Goal: Task Accomplishment & Management: Complete application form

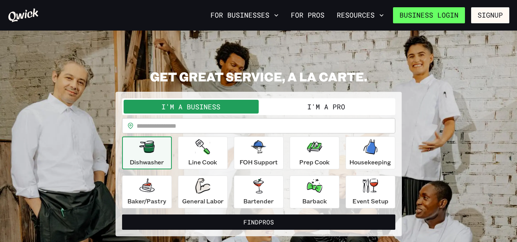
click at [446, 14] on link "Business Login" at bounding box center [429, 15] width 72 height 16
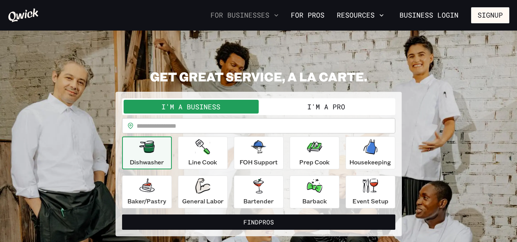
click at [280, 16] on icon "button" at bounding box center [277, 15] width 8 height 8
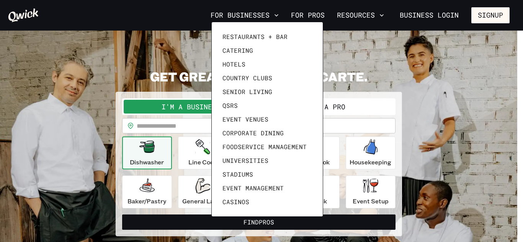
click at [311, 15] on div at bounding box center [261, 121] width 523 height 242
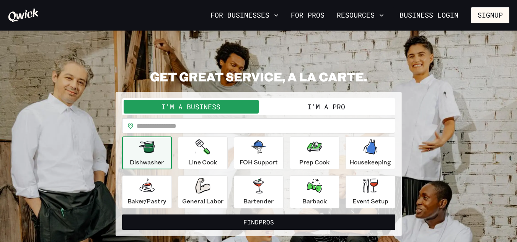
click at [297, 101] on button "I'm a Pro" at bounding box center [326, 107] width 135 height 14
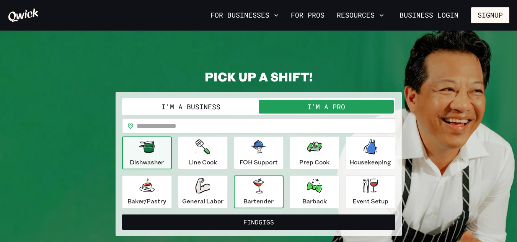
click at [261, 196] on div "Bartender" at bounding box center [259, 192] width 30 height 28
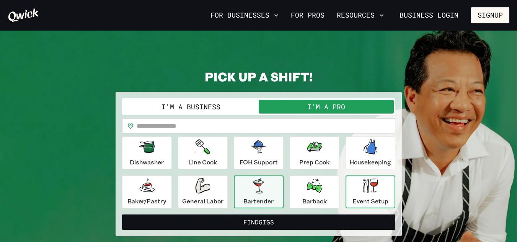
click at [364, 193] on icon "button" at bounding box center [370, 186] width 15 height 14
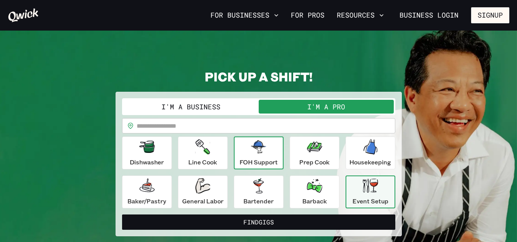
click at [266, 167] on button "FOH Support" at bounding box center [259, 153] width 50 height 33
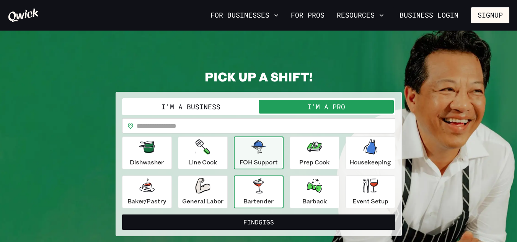
click at [266, 184] on icon "button" at bounding box center [258, 185] width 15 height 15
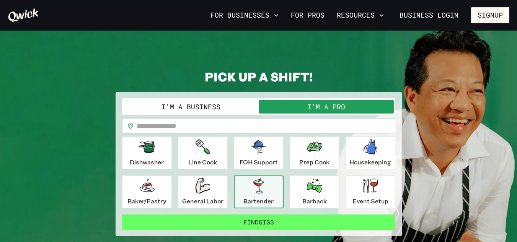
click at [237, 220] on button "Find Gigs" at bounding box center [258, 222] width 273 height 15
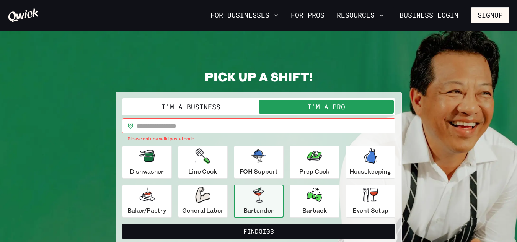
click at [199, 134] on div "​ ​ Please enter a valid postal code." at bounding box center [258, 130] width 273 height 25
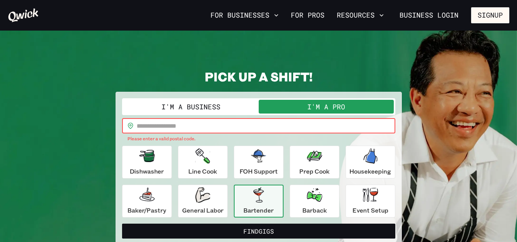
click at [199, 121] on input "text" at bounding box center [266, 125] width 259 height 15
type input "*****"
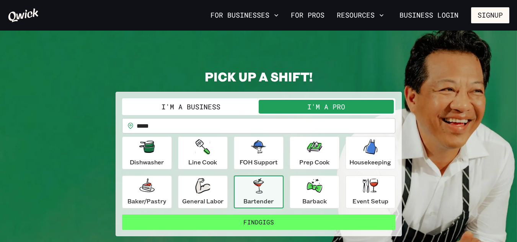
click at [210, 218] on button "Find Gigs" at bounding box center [258, 222] width 273 height 15
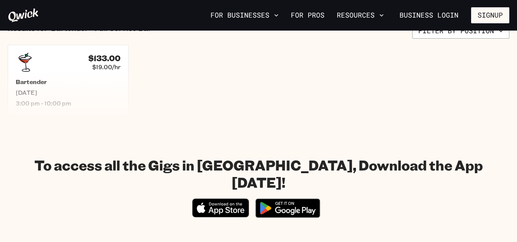
scroll to position [183, 0]
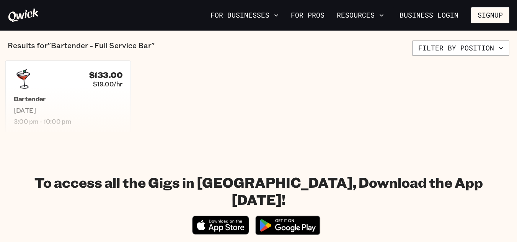
click at [77, 105] on div "Bartender [DATE] 3:00 pm - 10:00 pm" at bounding box center [68, 110] width 109 height 30
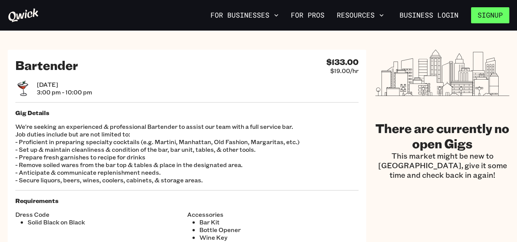
click at [496, 15] on button "Signup" at bounding box center [490, 15] width 38 height 16
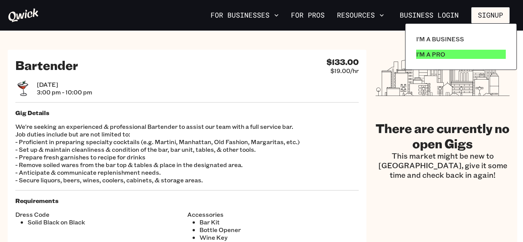
click at [425, 56] on p "I'm a Pro" at bounding box center [430, 54] width 29 height 9
